Goal: Download file/media

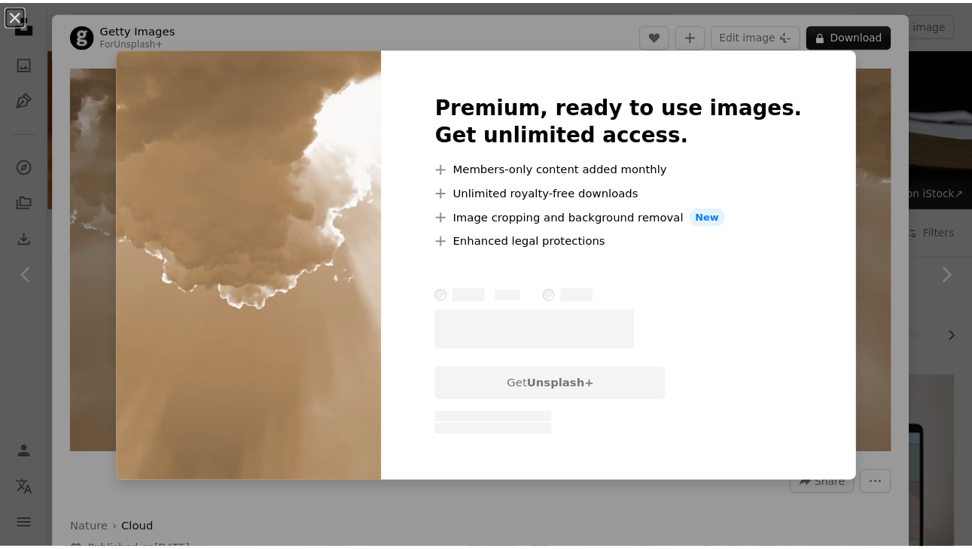
scroll to position [855, 0]
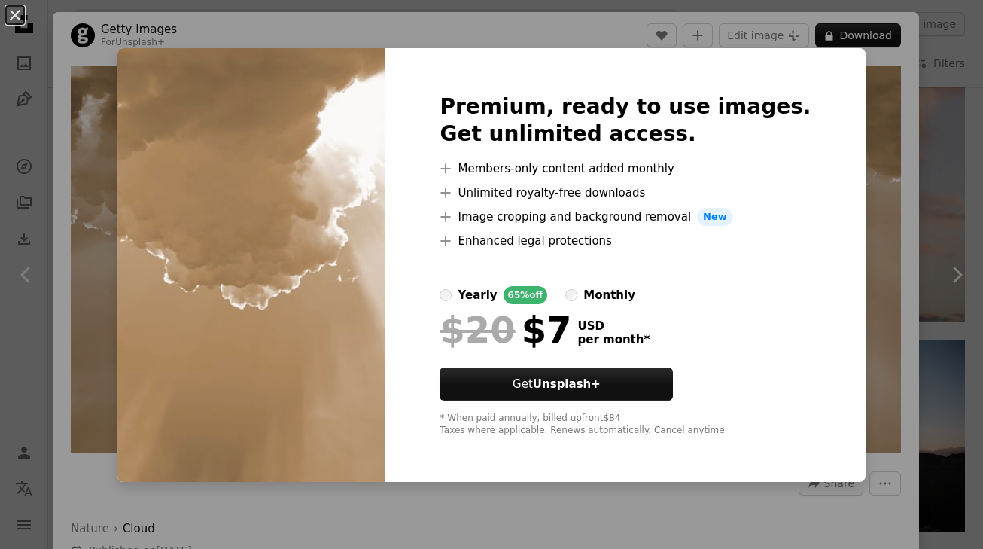
click at [849, 343] on div "An X shape Premium, ready to use images. Get unlimited access. A plus sign Memb…" at bounding box center [491, 274] width 983 height 549
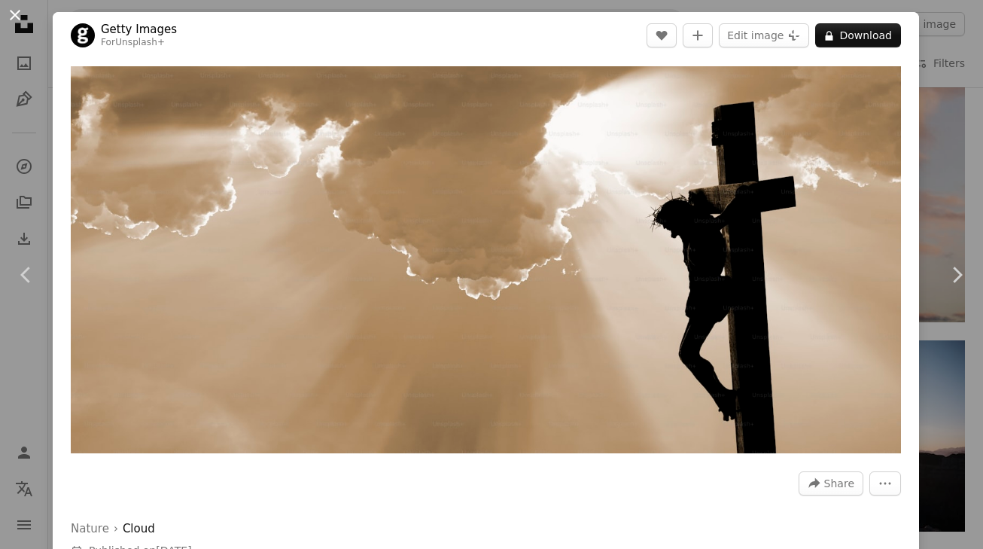
click at [14, 16] on button "An X shape" at bounding box center [15, 15] width 18 height 18
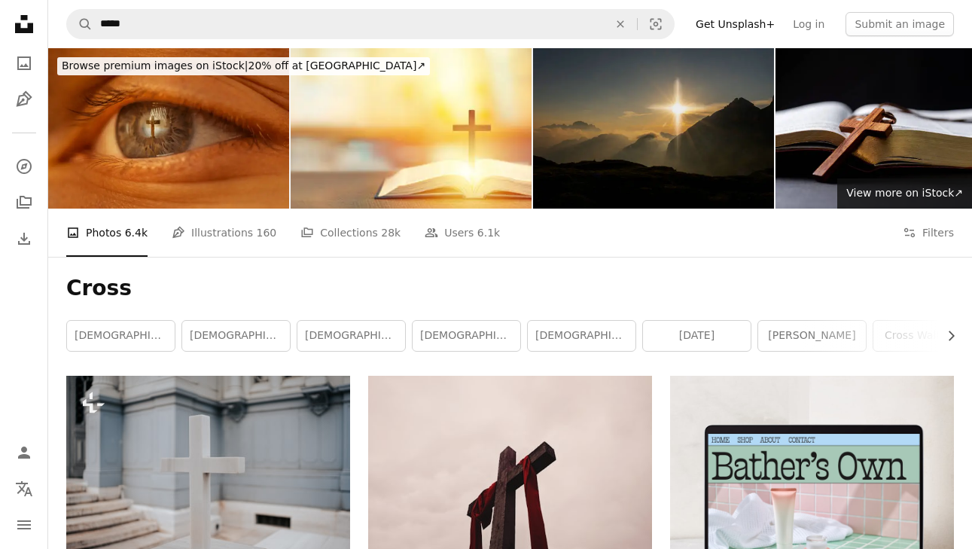
click at [710, 175] on img at bounding box center [653, 128] width 241 height 160
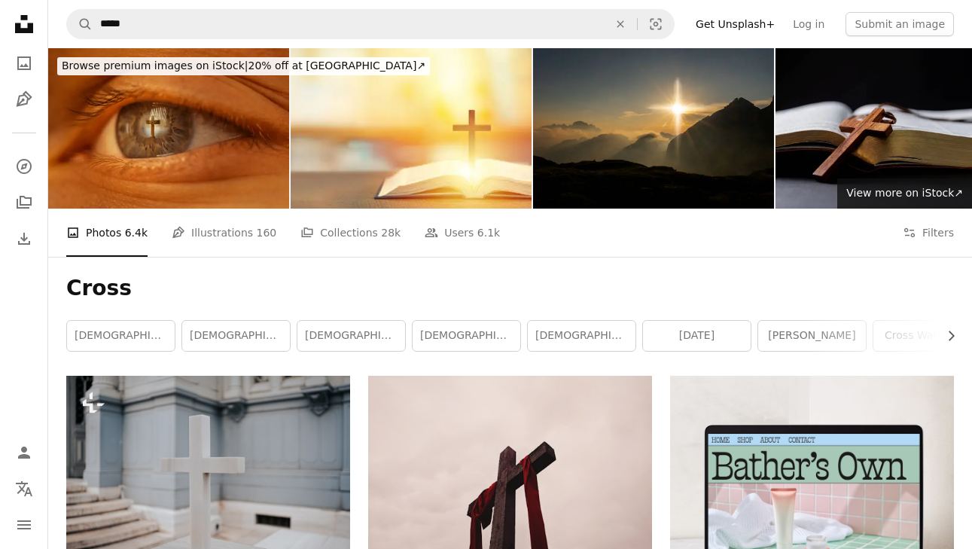
click at [850, 142] on img at bounding box center [896, 128] width 241 height 160
